Goal: Transaction & Acquisition: Purchase product/service

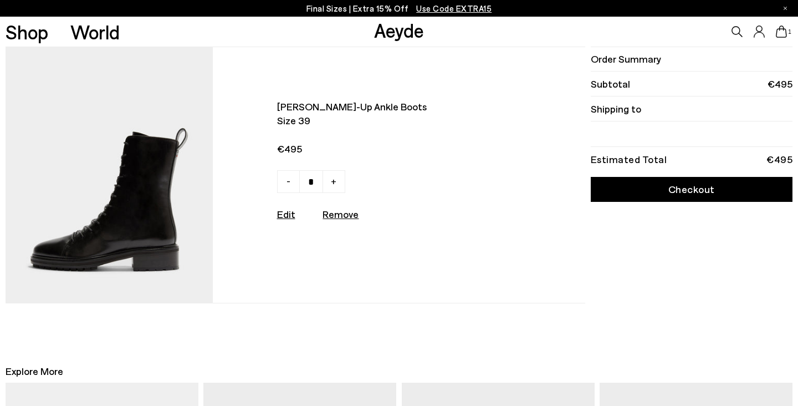
click at [782, 32] on icon at bounding box center [781, 31] width 11 height 12
click at [622, 180] on link "Checkout" at bounding box center [692, 189] width 202 height 25
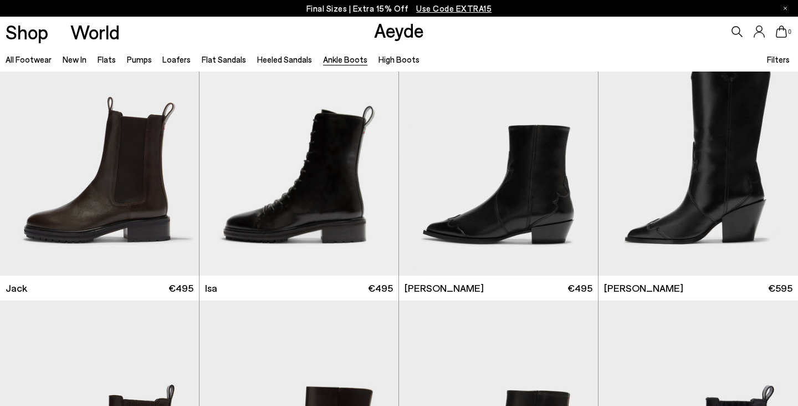
scroll to position [1955, 0]
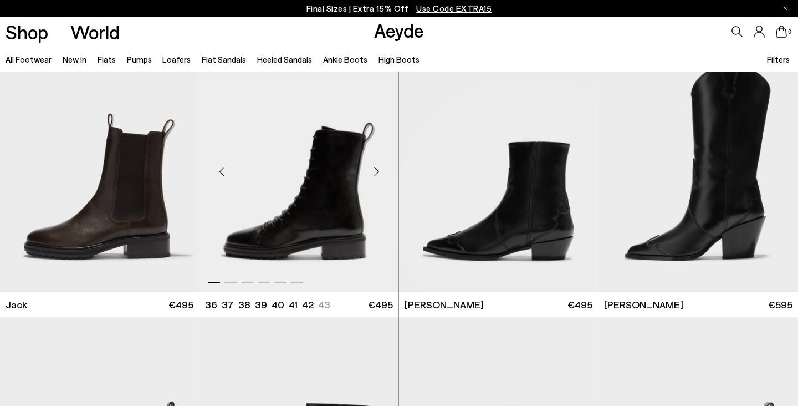
click at [372, 168] on div "Next slide" at bounding box center [376, 171] width 33 height 33
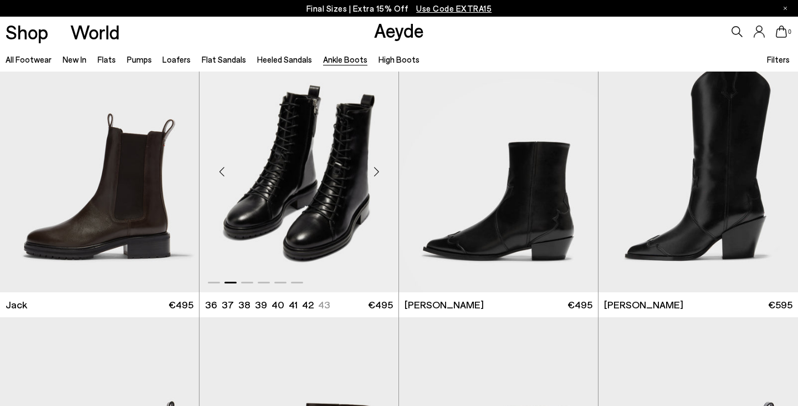
click at [373, 170] on div "Next slide" at bounding box center [376, 171] width 33 height 33
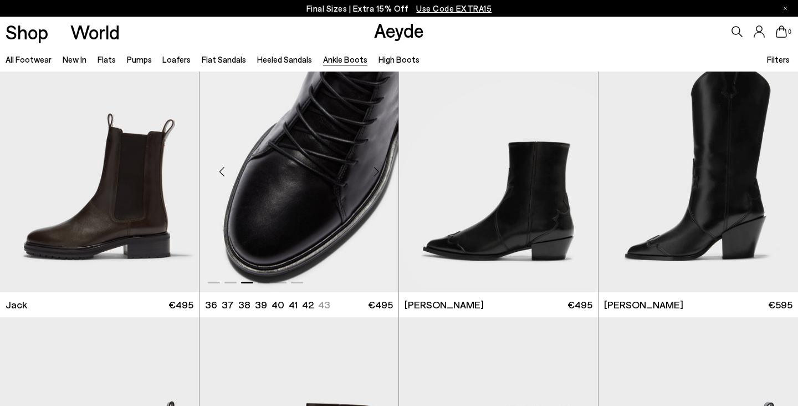
click at [373, 170] on div "Next slide" at bounding box center [376, 171] width 33 height 33
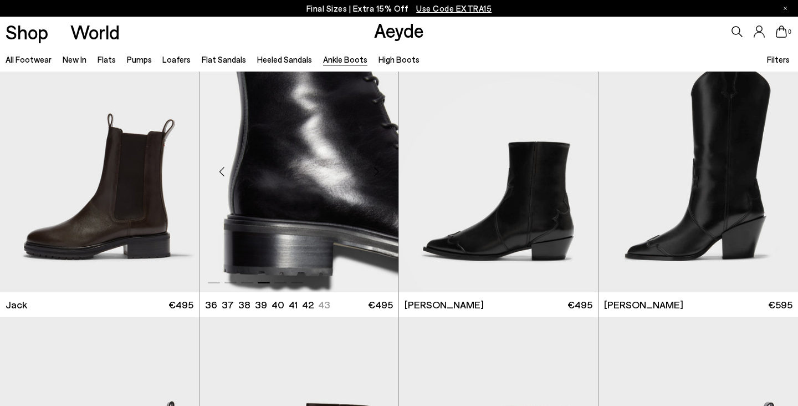
click at [373, 170] on div "Next slide" at bounding box center [376, 171] width 33 height 33
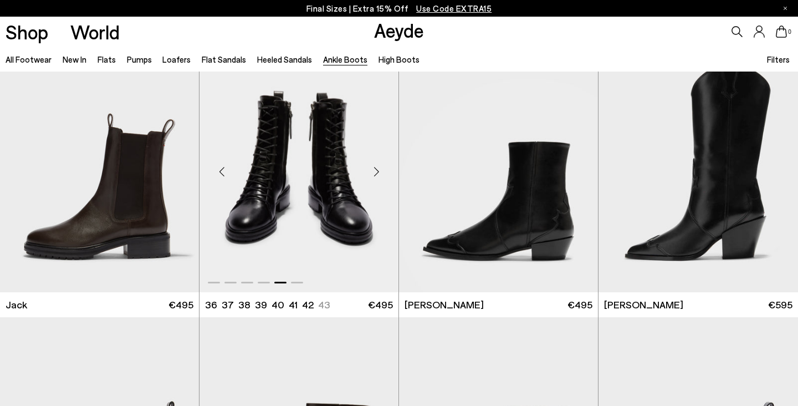
click at [373, 170] on div "Next slide" at bounding box center [376, 171] width 33 height 33
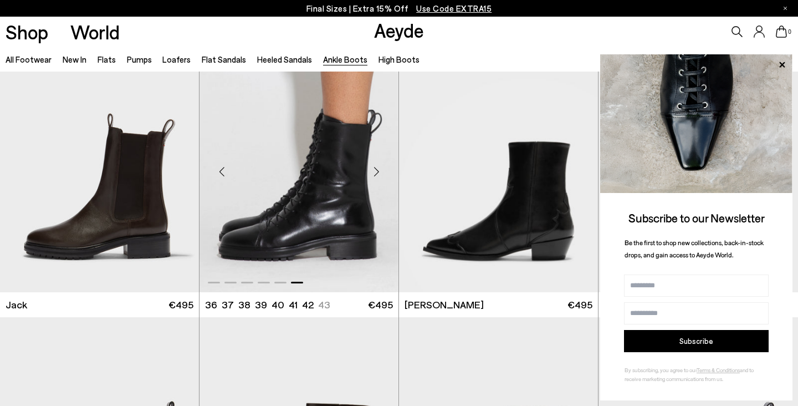
click at [307, 158] on img "6 / 6" at bounding box center [298, 167] width 199 height 250
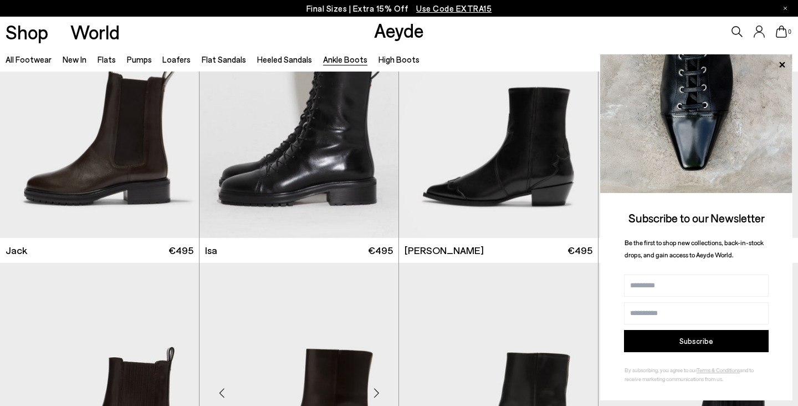
scroll to position [1888, 0]
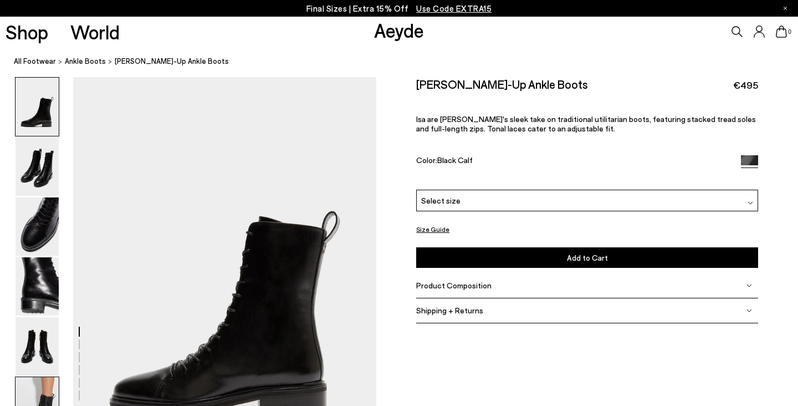
click at [30, 392] on img at bounding box center [37, 406] width 43 height 58
